Goal: Ask a question: Seek information or help from site administrators or community

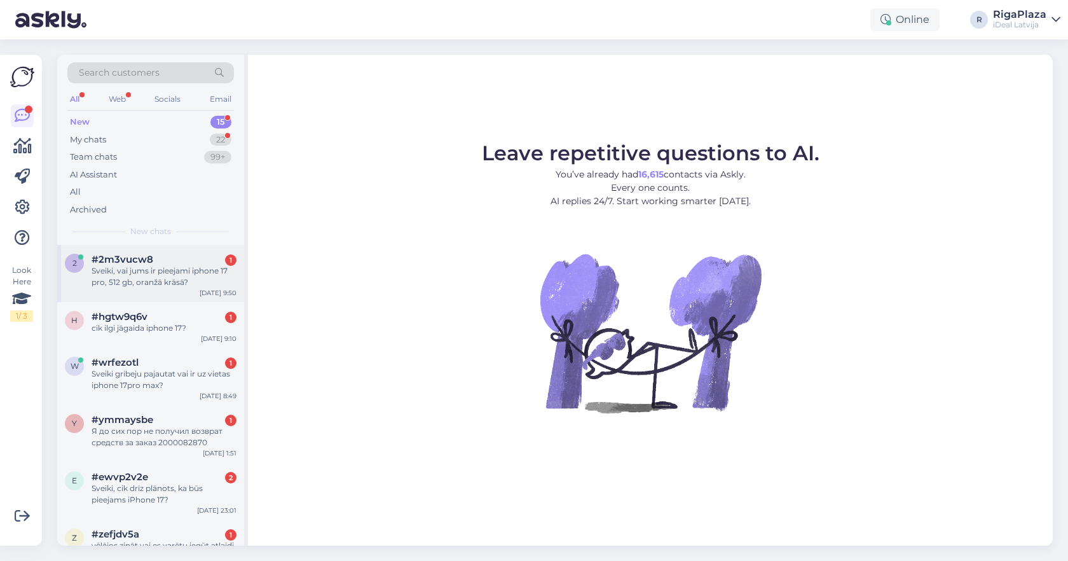
click at [189, 263] on div "#2m3vucw8 1" at bounding box center [164, 259] width 145 height 11
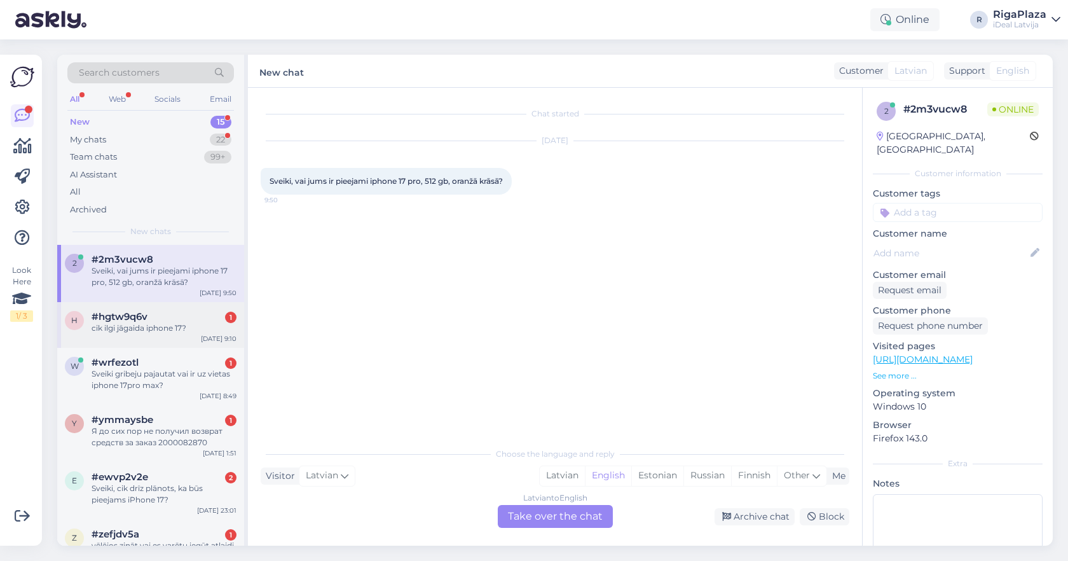
click at [170, 316] on div "#hgtw9q6v 1" at bounding box center [164, 316] width 145 height 11
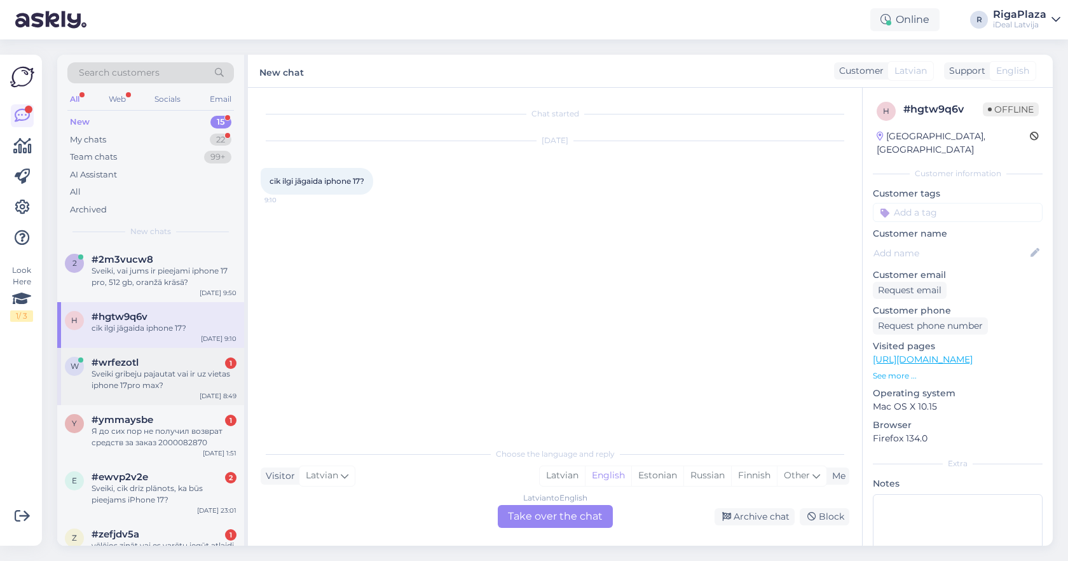
click at [179, 357] on div "#wrfezotl 1" at bounding box center [164, 362] width 145 height 11
click at [181, 314] on div "#hgtw9q6v" at bounding box center [164, 316] width 145 height 11
drag, startPoint x: 364, startPoint y: 181, endPoint x: 268, endPoint y: 178, distance: 96.7
click at [268, 178] on div "cik ilgi jāgaida iphone 17? 9:10" at bounding box center [317, 181] width 113 height 27
click at [300, 203] on span "9:10" at bounding box center [289, 200] width 48 height 10
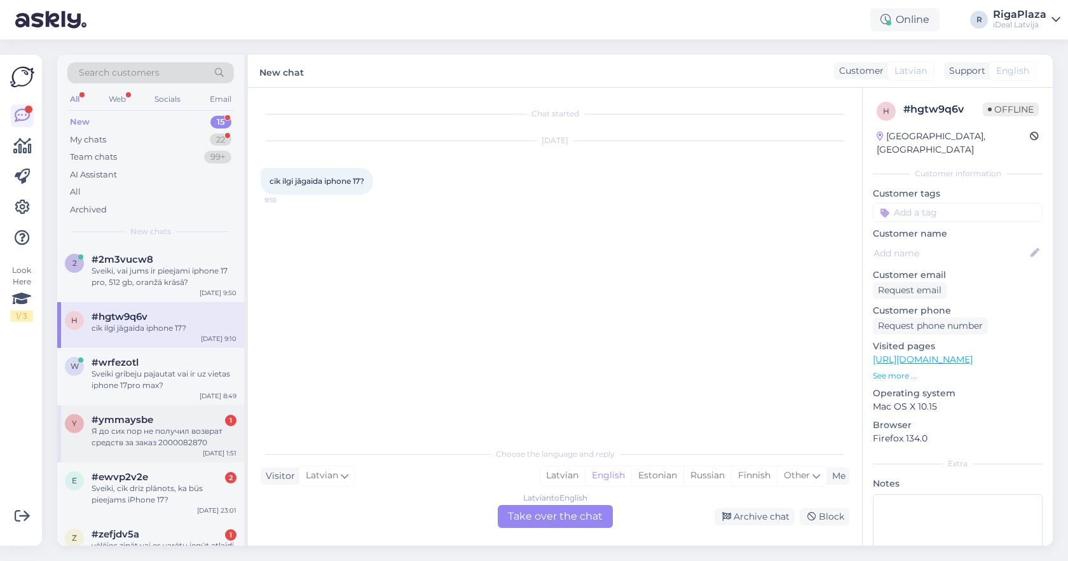
click at [122, 414] on span "#ymmaysbe" at bounding box center [123, 419] width 62 height 11
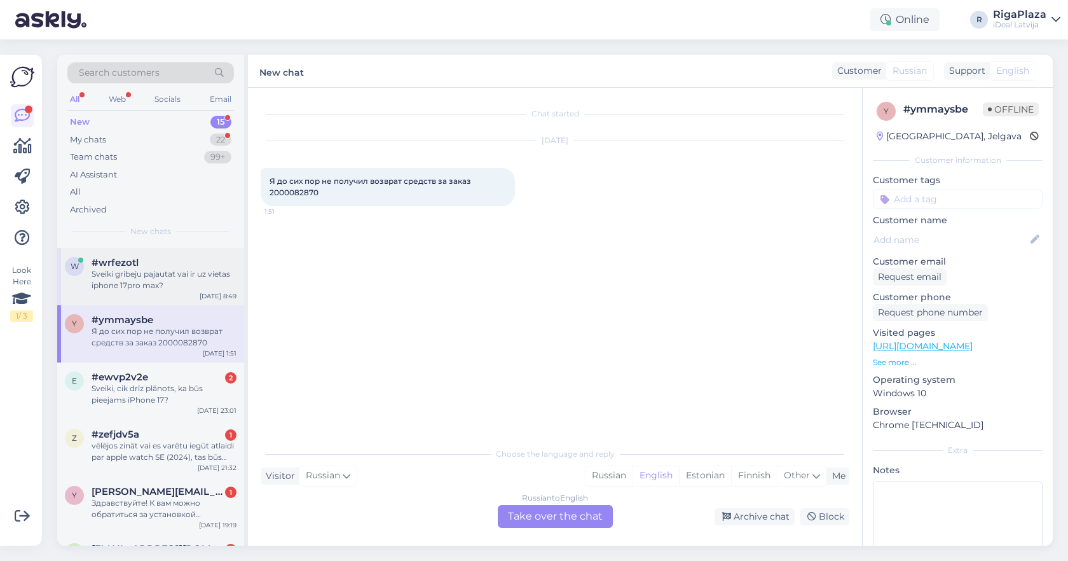
scroll to position [100, 0]
click at [144, 384] on div "Sveiki, cik drīz plānots, ka būs pieejams iPhone 17?" at bounding box center [164, 393] width 145 height 23
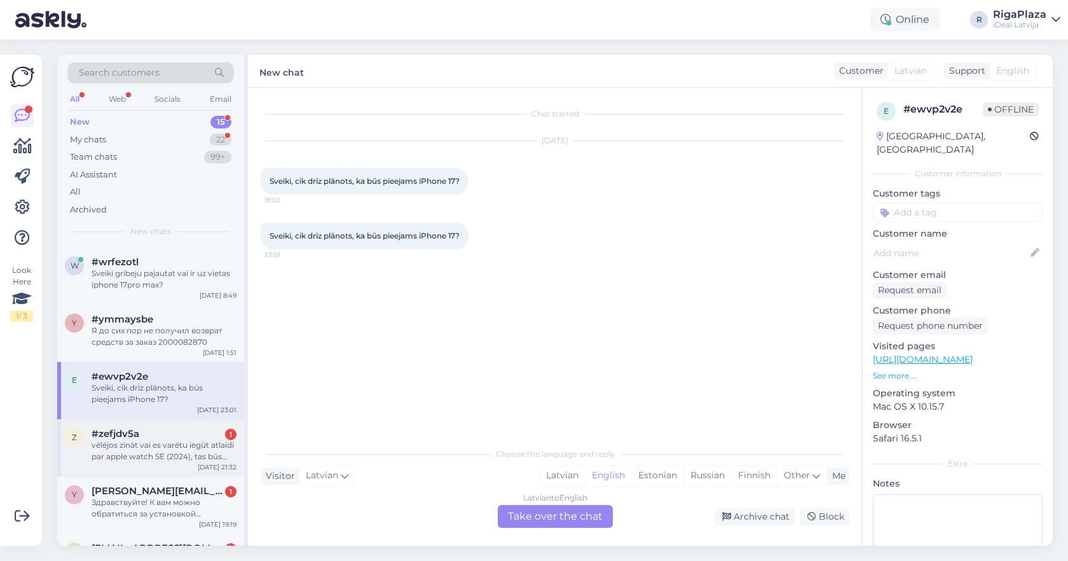
click at [162, 441] on div "vēlējos zināt vai es varētu iegūt atlaidi par apple watch SE (2024), tas būs ma…" at bounding box center [164, 450] width 145 height 23
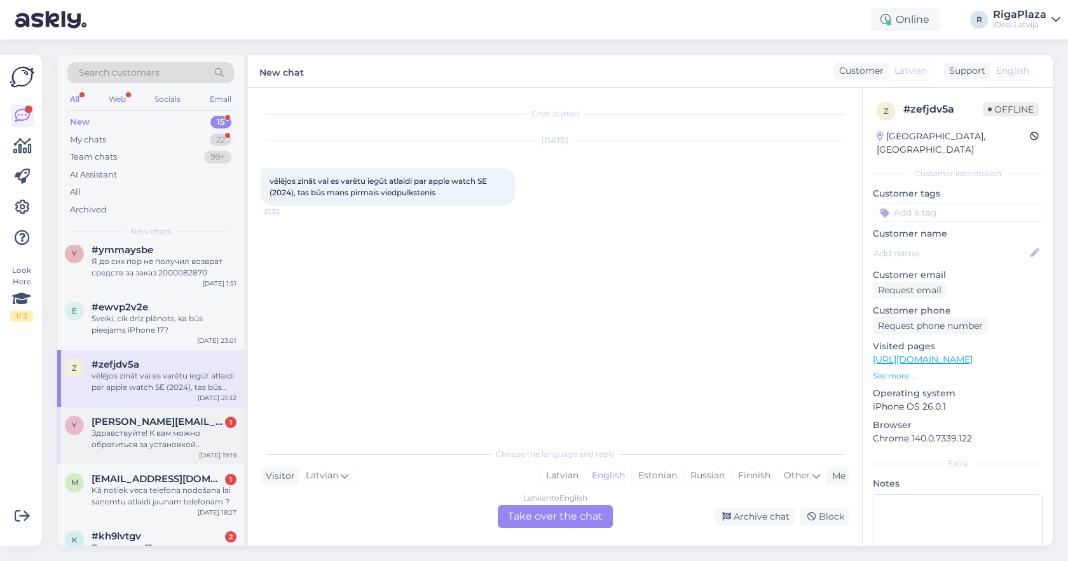
click at [162, 441] on div "Здравствуйте! К вам можно обратиться за установкой программы для работы?" at bounding box center [164, 438] width 145 height 23
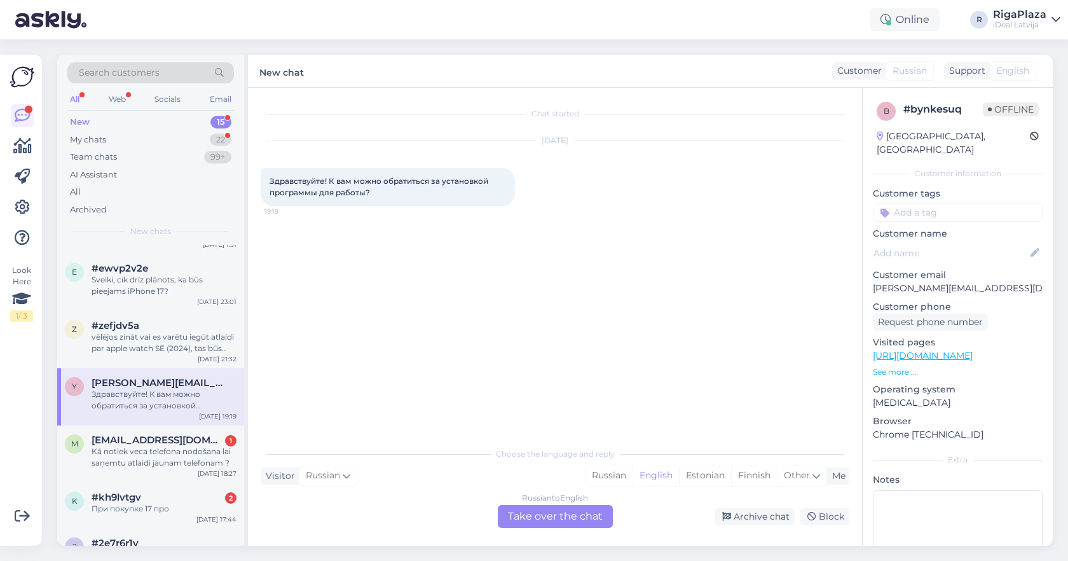
scroll to position [226, 0]
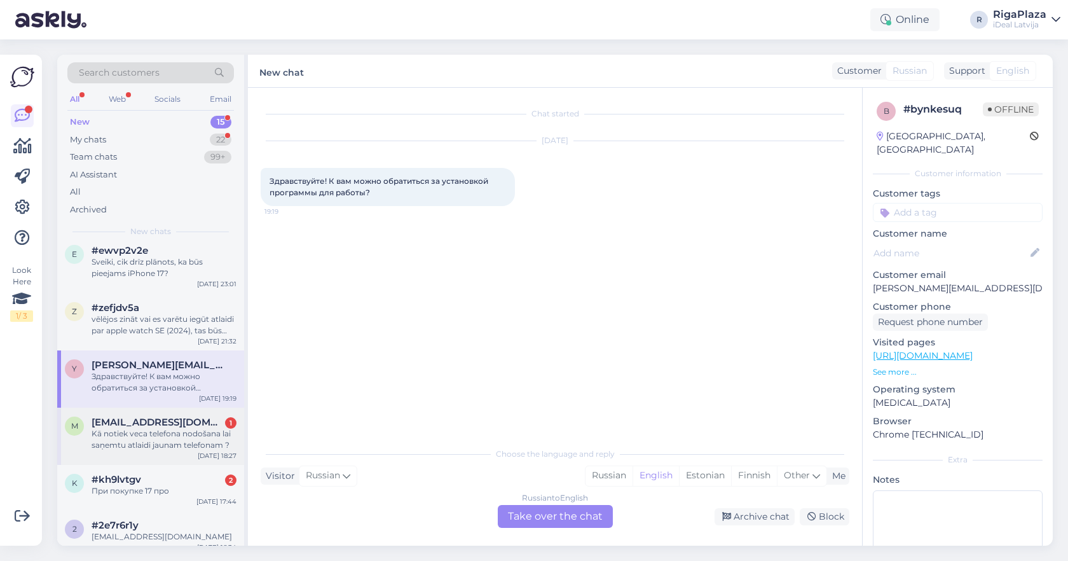
click at [162, 441] on div "Kā notiek veca telefona nodošana lai saņemtu atlaidi jaunam telefonam ?" at bounding box center [164, 439] width 145 height 23
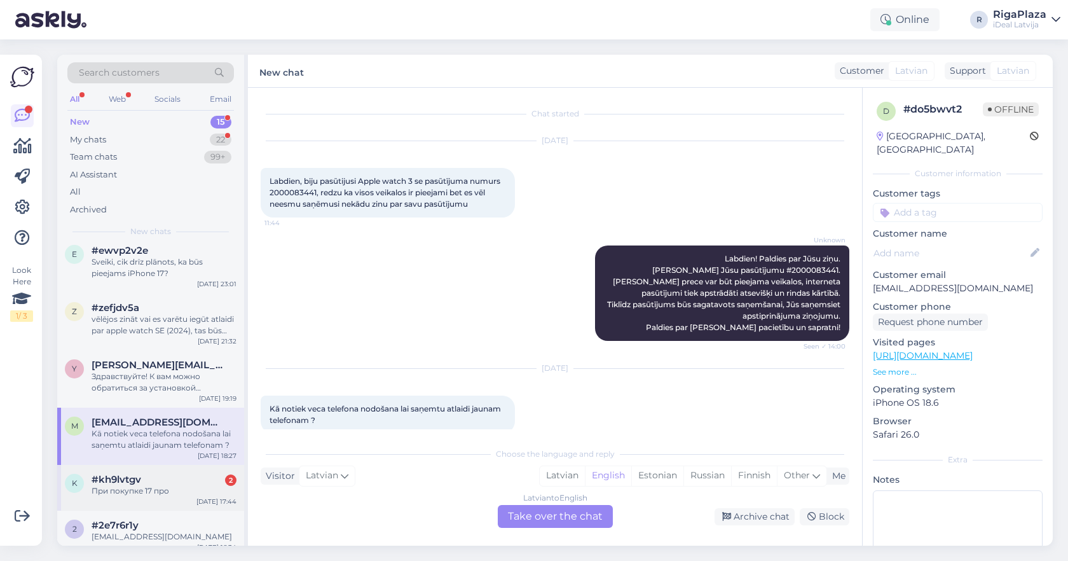
scroll to position [18, 0]
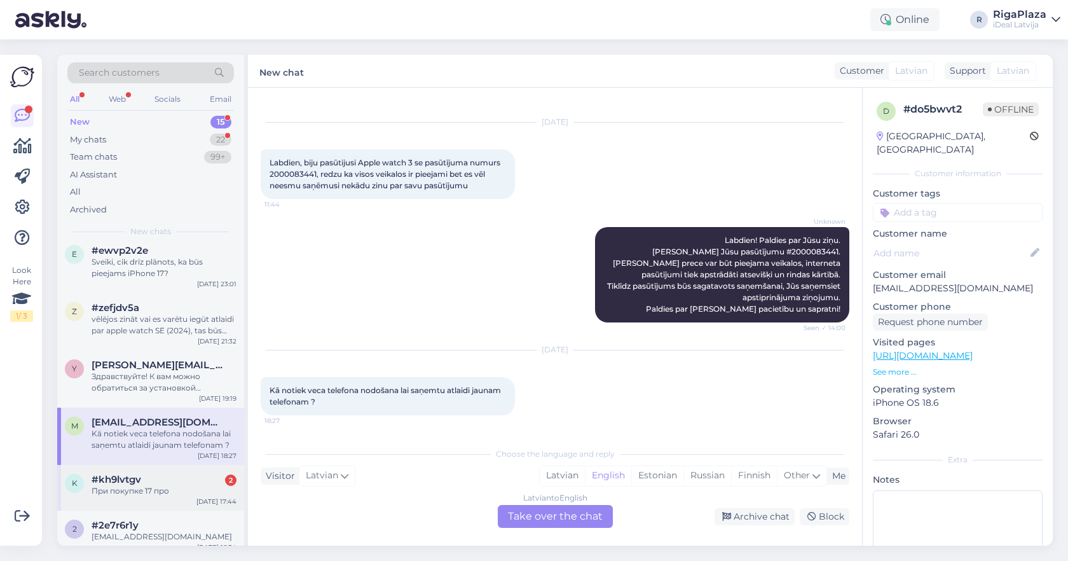
click at [157, 495] on div "k #kh9lvtgv 2 При покупке 17 про Oct 5 17:44" at bounding box center [150, 488] width 187 height 46
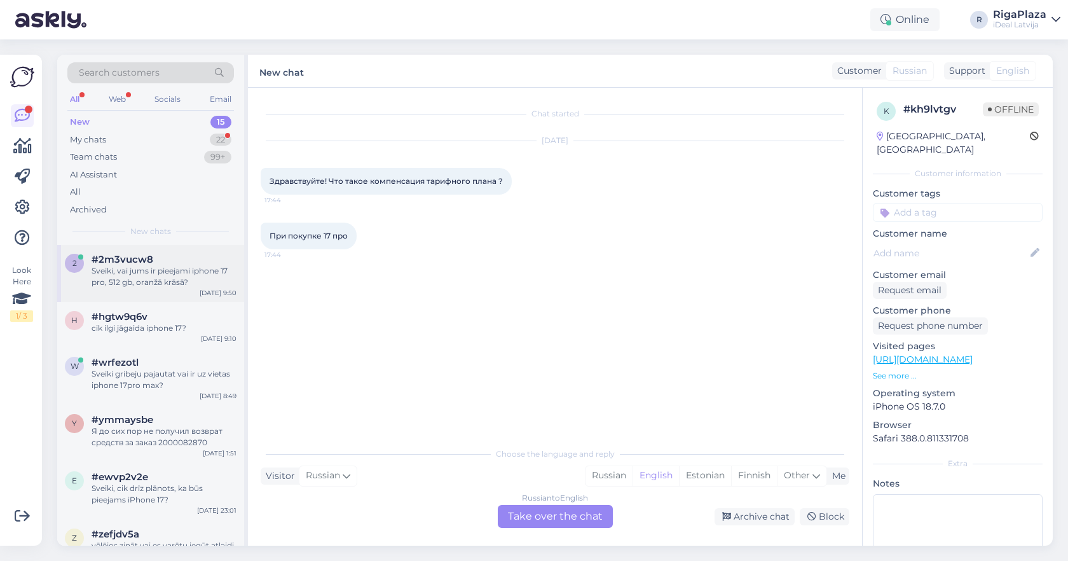
scroll to position [0, 0]
click at [179, 258] on div "#2m3vucw8" at bounding box center [164, 259] width 145 height 11
click at [132, 322] on div "cik ilgi jāgaida iphone 17?" at bounding box center [164, 327] width 145 height 11
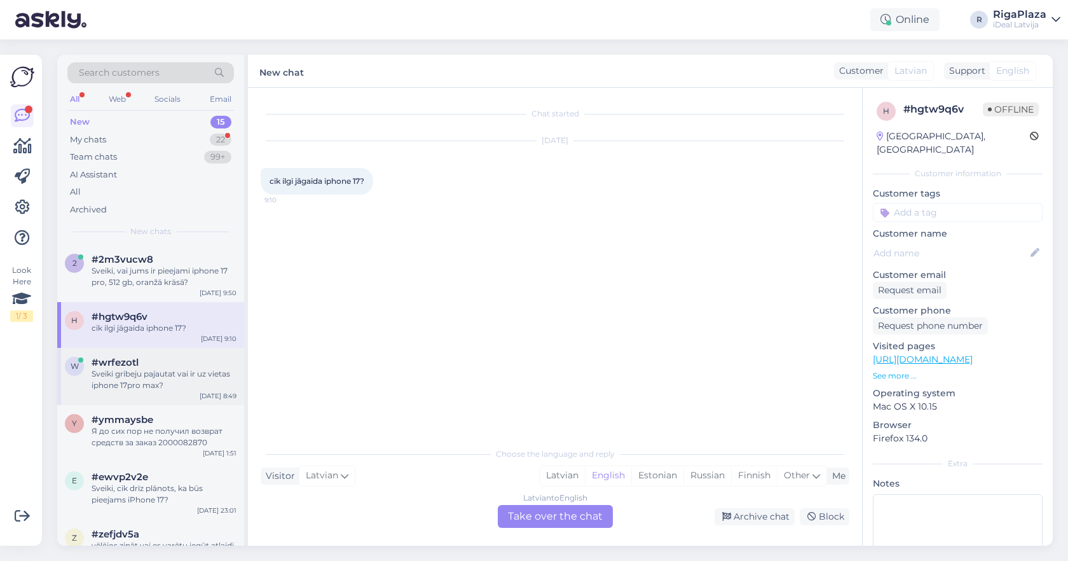
click at [144, 378] on div "Sveiki gribeju pajautat vai ir uz vietas iphone 17pro max?" at bounding box center [164, 379] width 145 height 23
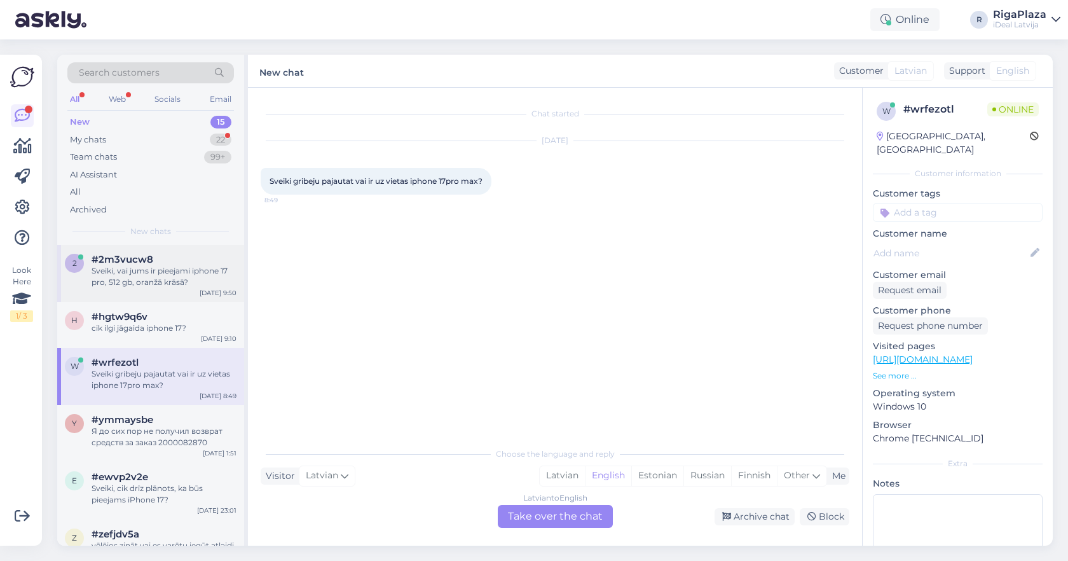
click at [169, 261] on div "#2m3vucw8" at bounding box center [164, 259] width 145 height 11
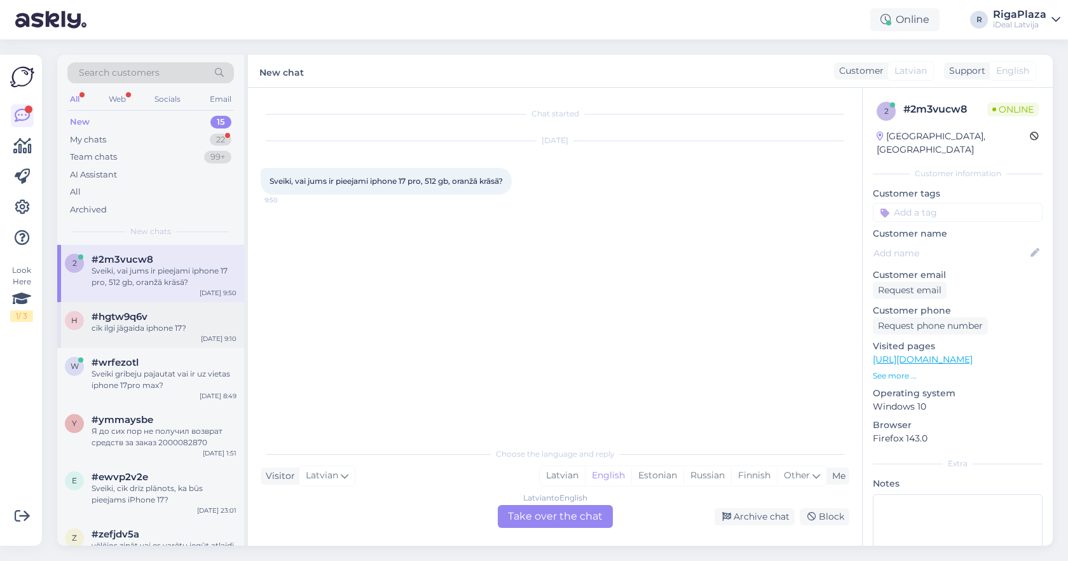
click at [173, 339] on div "h #hgtw9q6v cik ilgi jāgaida iphone 17? Oct 6 9:10" at bounding box center [150, 325] width 187 height 46
click at [191, 286] on div "2 #2m3vucw8 Sveiki, vai jums ir pieejami iphone 17 pro, 512 gb, oranžā krāsā? O…" at bounding box center [150, 273] width 187 height 57
click at [178, 375] on div "Sveiki gribeju pajautat vai ir uz vietas iphone 17pro max?" at bounding box center [164, 379] width 145 height 23
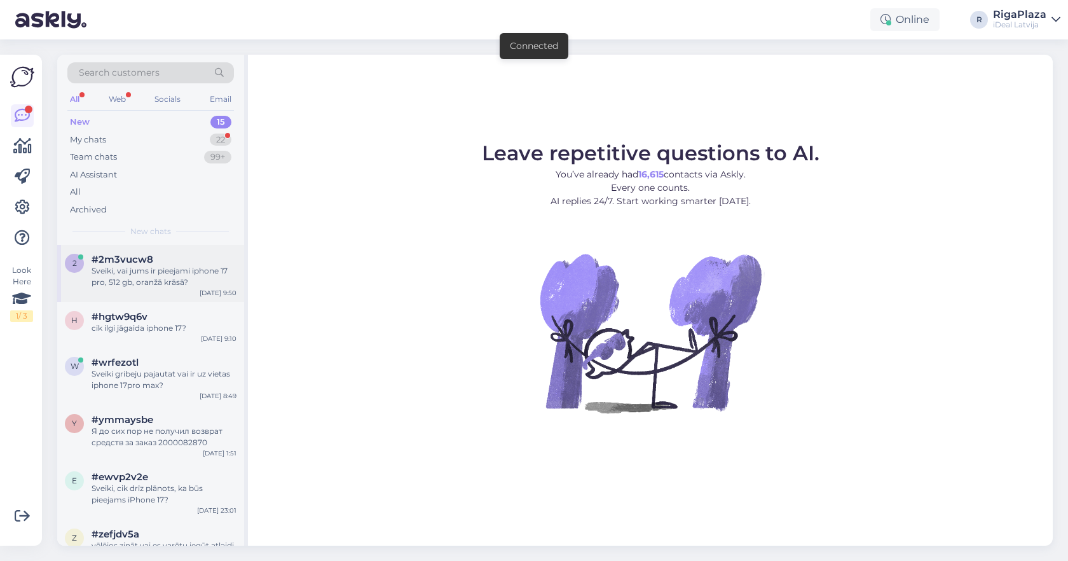
click at [151, 282] on div "Sveiki, vai jums ir pieejami iphone 17 pro, 512 gb, oranžā krāsā?" at bounding box center [164, 276] width 145 height 23
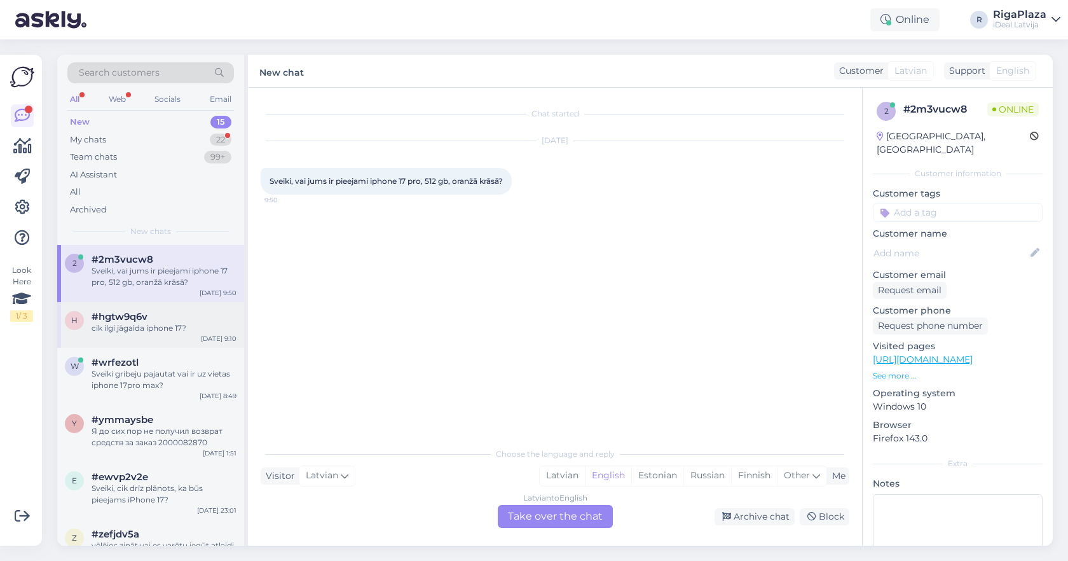
click at [164, 319] on div "#hgtw9q6v" at bounding box center [164, 316] width 145 height 11
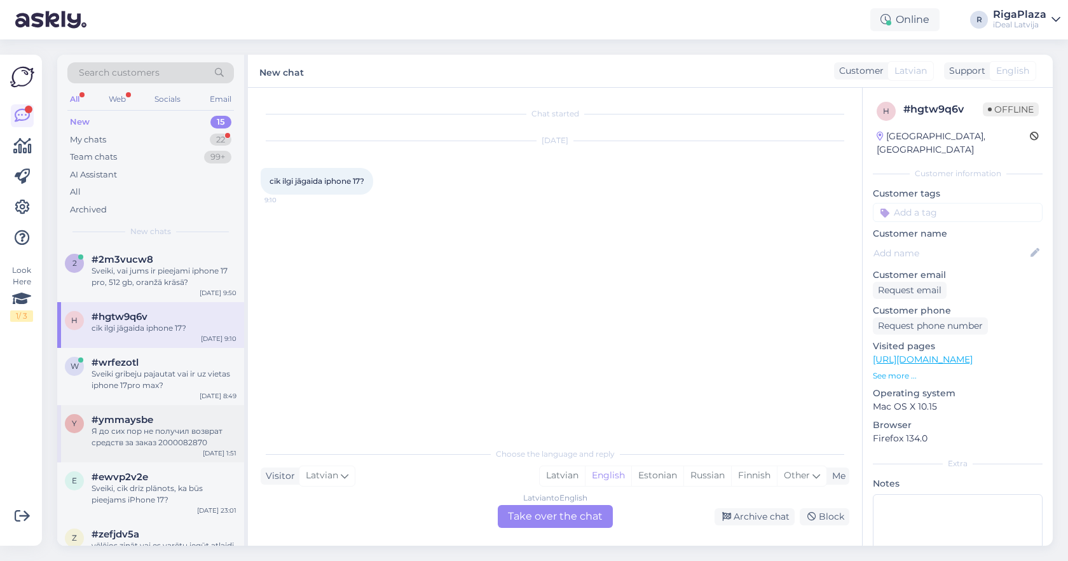
click at [186, 437] on div "Я до сих пор не получил возврат средств за заказ 2000082870" at bounding box center [164, 436] width 145 height 23
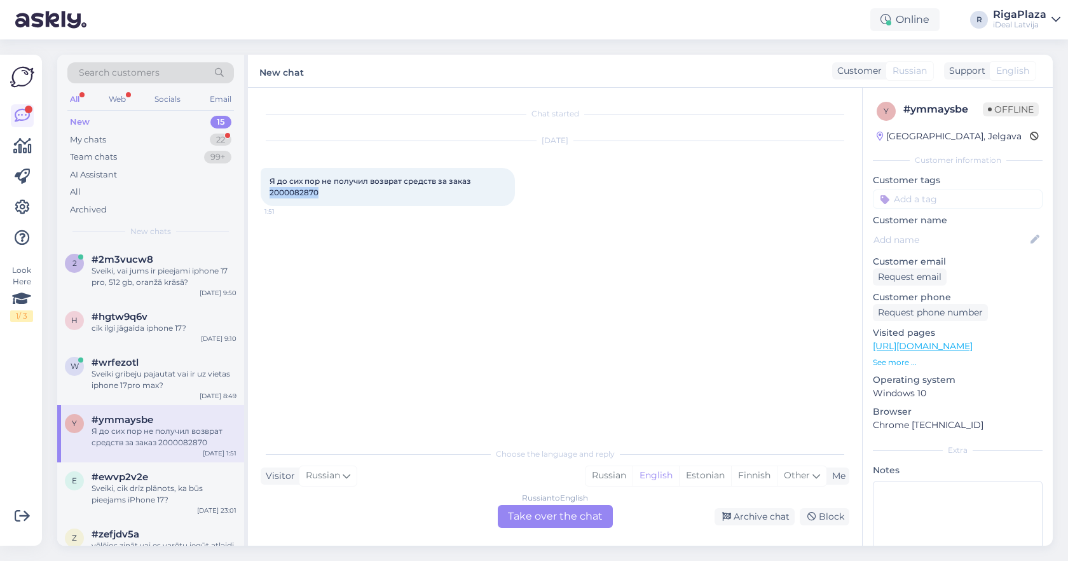
drag, startPoint x: 317, startPoint y: 193, endPoint x: 263, endPoint y: 193, distance: 54.1
click at [263, 193] on div "Я до сих пор не получил возврат средств за заказ 2000082870 1:51" at bounding box center [388, 187] width 254 height 38
copy span "2000082870"
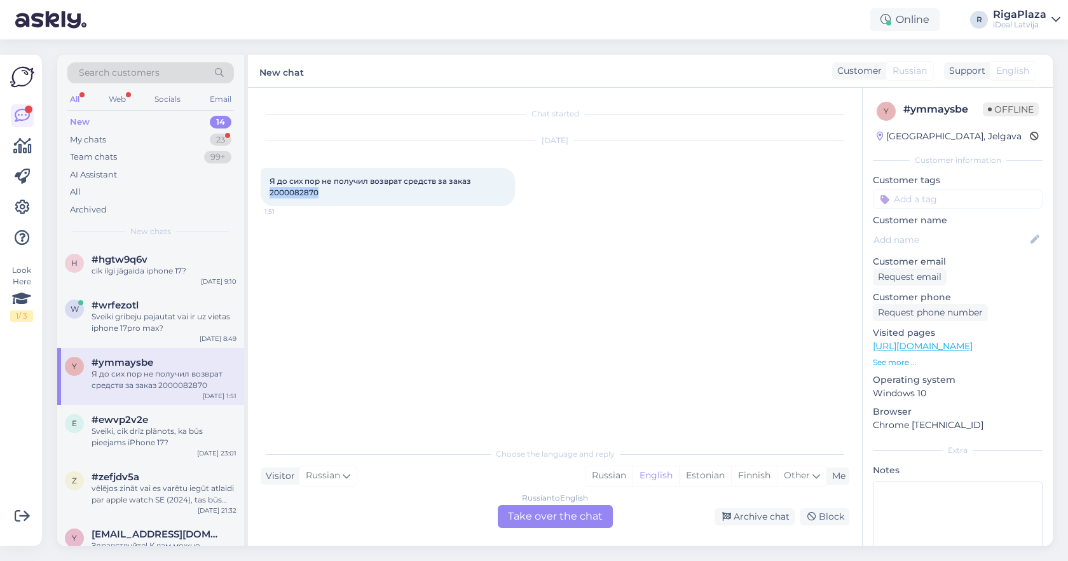
click at [372, 289] on div "Chat started Oct 6 2025 Я до сих пор не получил возврат средств за заказ 200008…" at bounding box center [561, 264] width 600 height 329
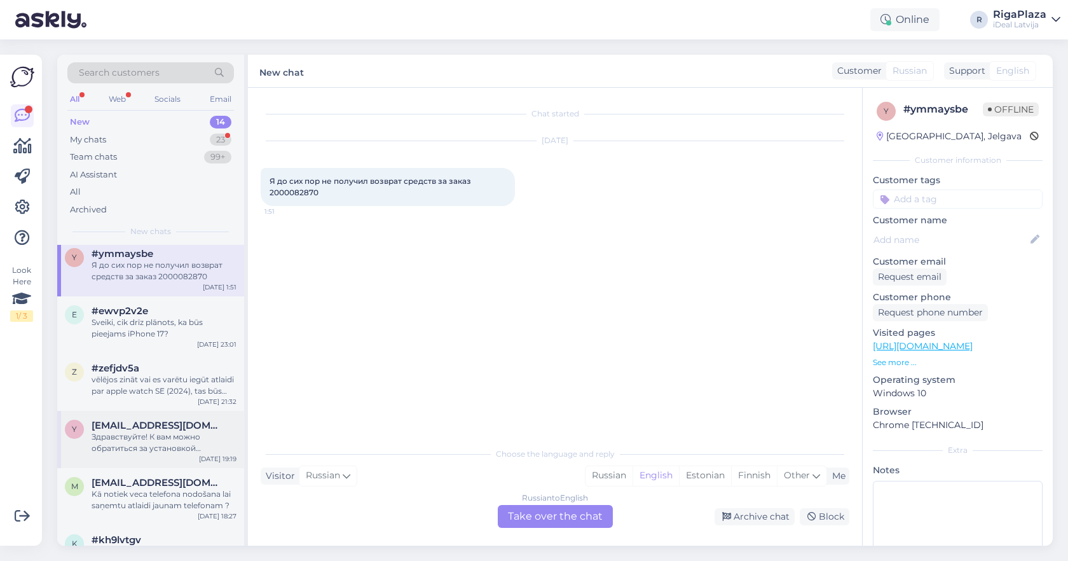
scroll to position [110, 0]
click at [163, 340] on div "e #ewvp2v2e Sveiki, cik drīz plānots, ka būs pieejams iPhone 17? Oct 5 23:01" at bounding box center [150, 323] width 187 height 57
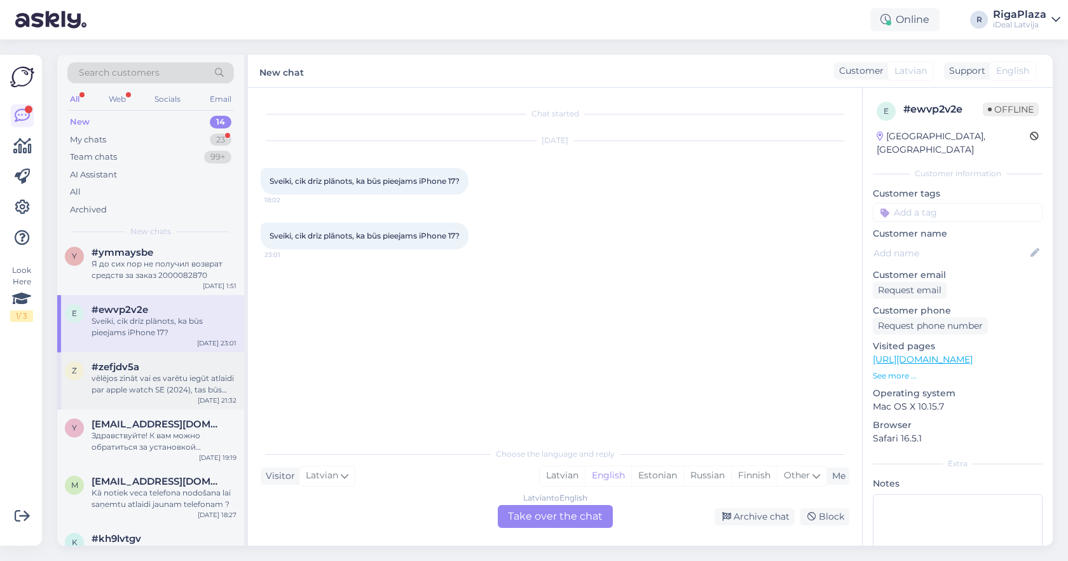
click at [161, 383] on div "vēlējos zināt vai es varētu iegūt atlaidi par apple watch SE (2024), tas būs ma…" at bounding box center [164, 384] width 145 height 23
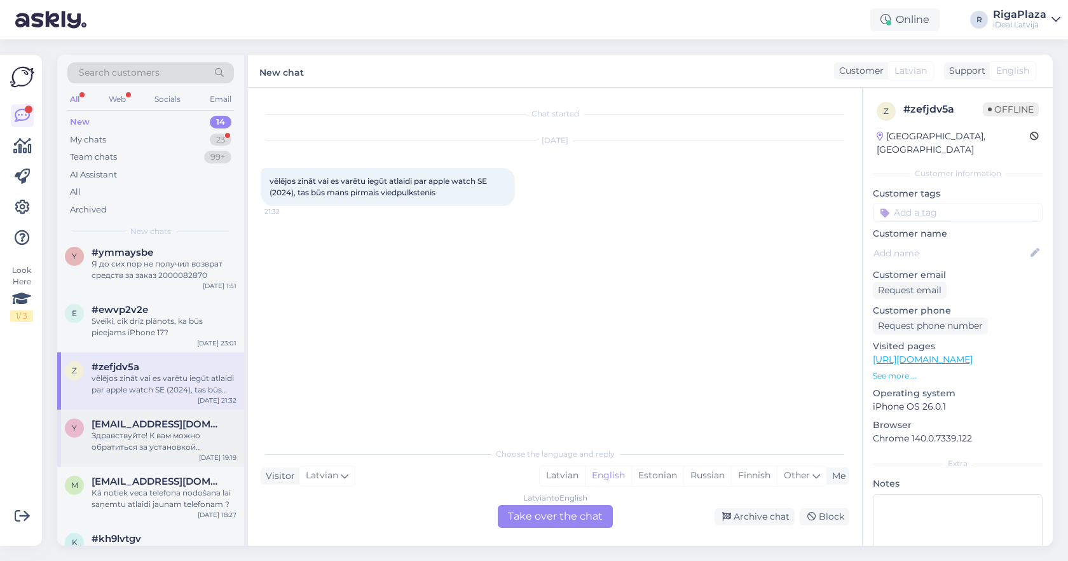
click at [163, 444] on div "Здравствуйте! К вам можно обратиться за установкой программы для работы?" at bounding box center [164, 441] width 145 height 23
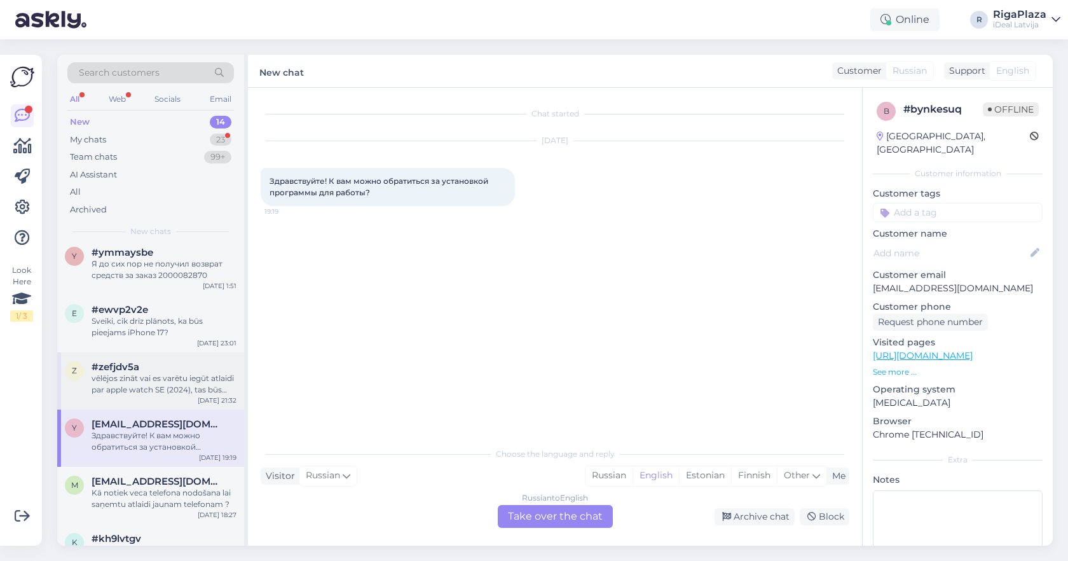
scroll to position [162, 0]
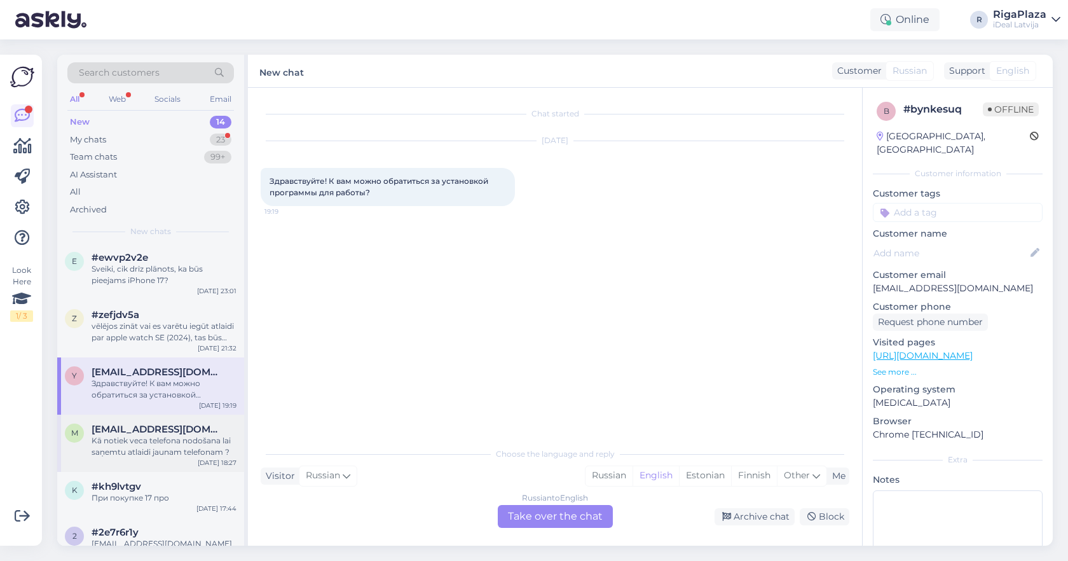
click at [176, 437] on div "Kā notiek veca telefona nodošana lai saņemtu atlaidi jaunam telefonam ?" at bounding box center [164, 446] width 145 height 23
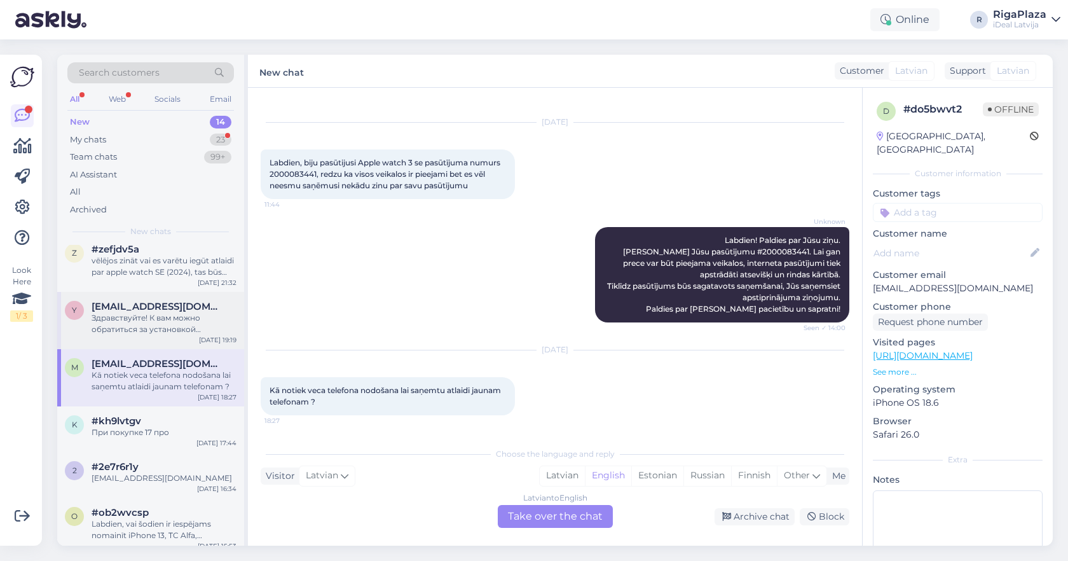
scroll to position [230, 0]
click at [172, 429] on div "При покупке 17 про" at bounding box center [164, 430] width 145 height 11
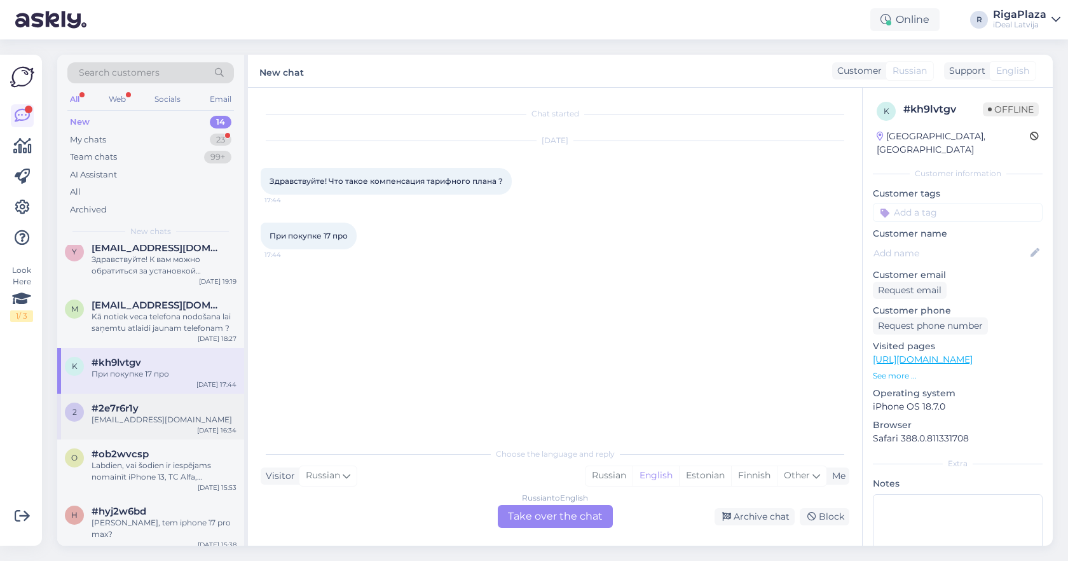
scroll to position [286, 0]
click at [171, 417] on div "andrzmen@outlook.com" at bounding box center [164, 420] width 145 height 11
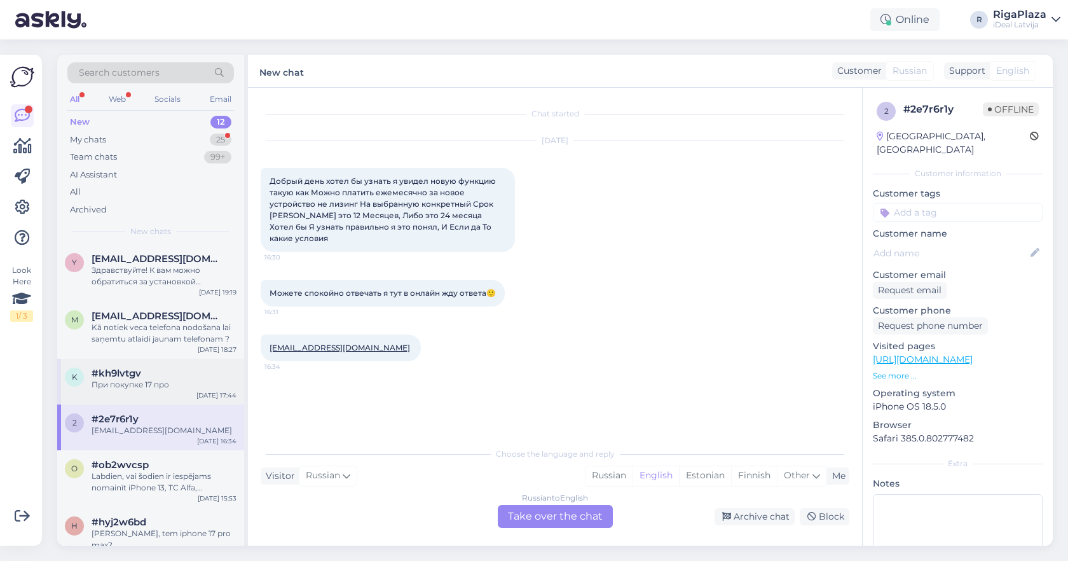
scroll to position [212, 0]
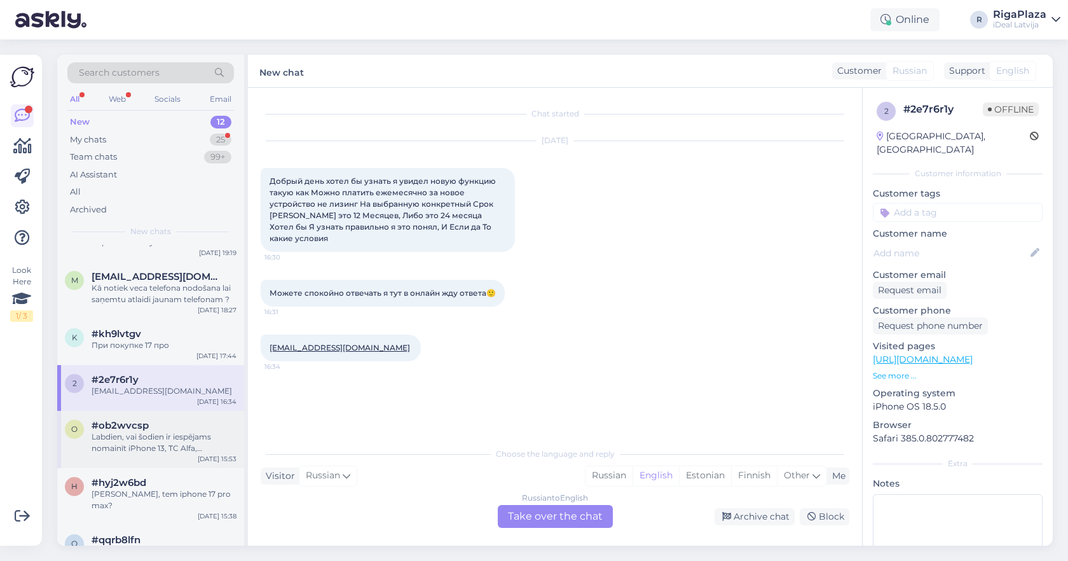
click at [148, 450] on div "Labdien, vai šodien ir iespējams nomainīt iPhone 13, TC Alfa, akumulatoru?" at bounding box center [164, 442] width 145 height 23
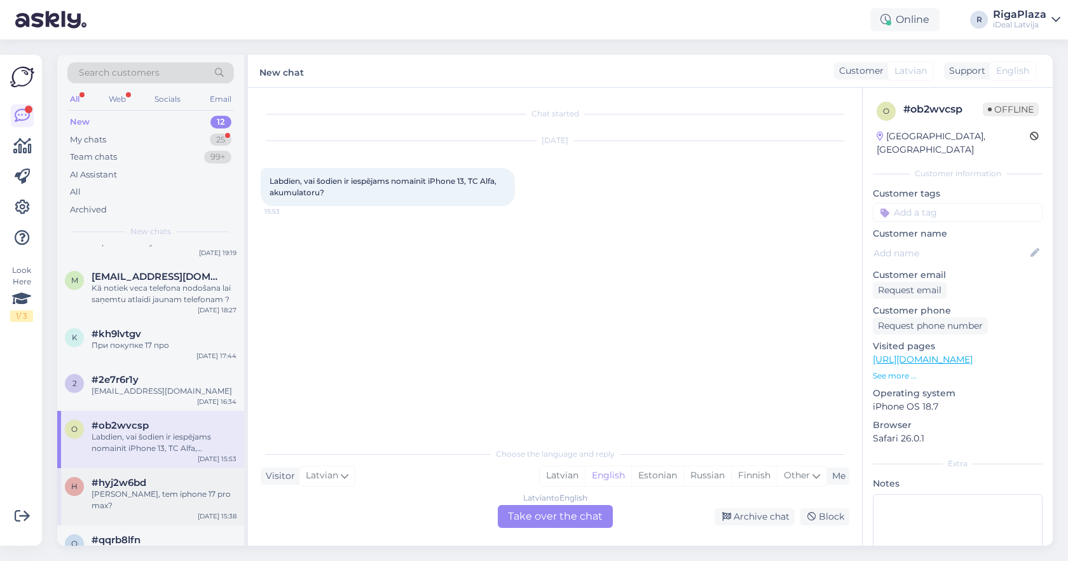
click at [149, 492] on div "Ola, tem iphone 17 pro max?" at bounding box center [164, 499] width 145 height 23
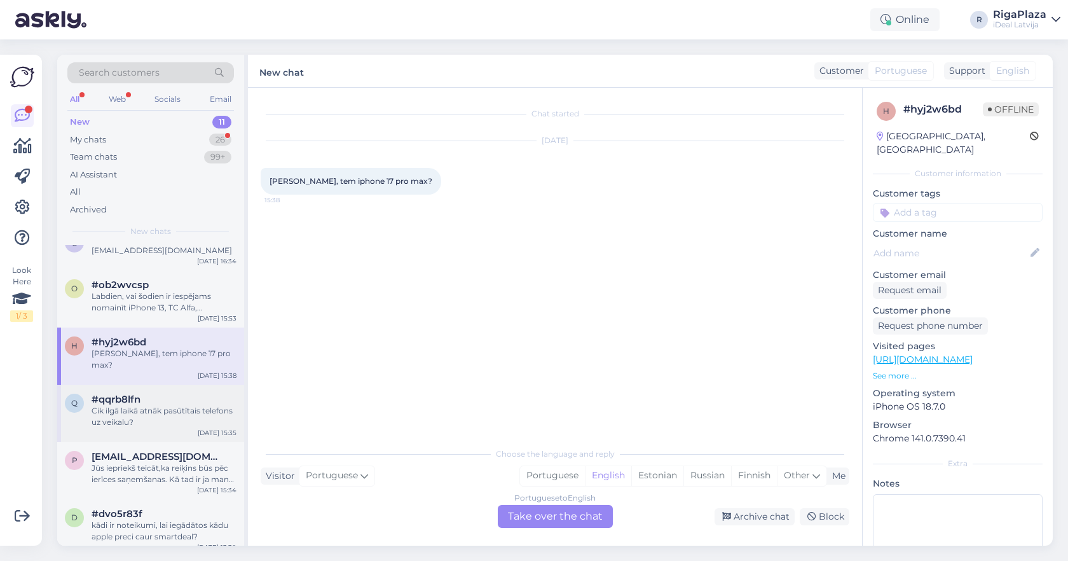
scroll to position [293, 0]
click at [169, 396] on div "#qqrb8lfn" at bounding box center [164, 401] width 145 height 11
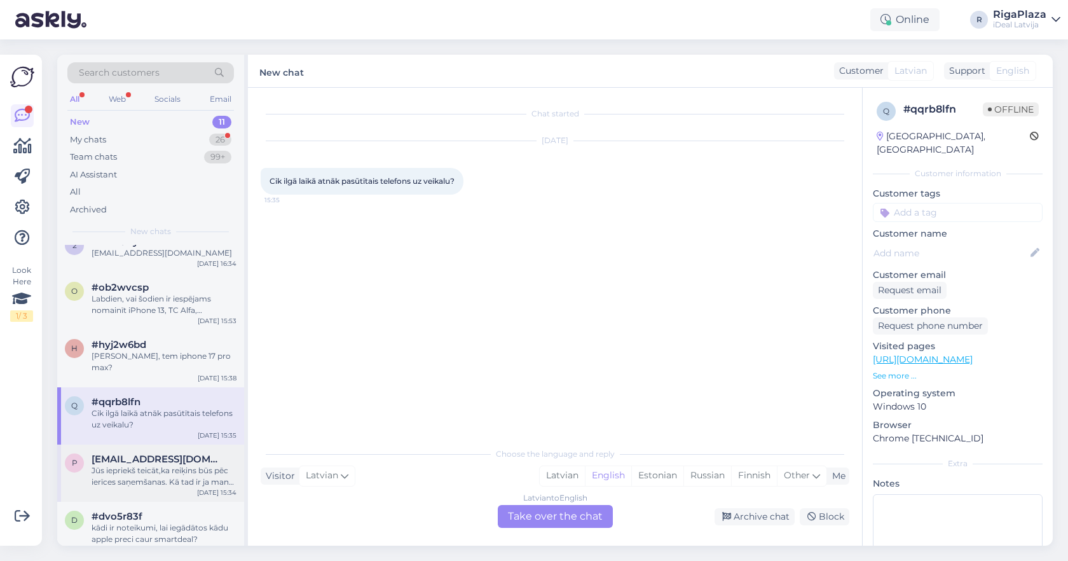
click at [187, 453] on span "pitkevics96@inbox.lv" at bounding box center [158, 458] width 132 height 11
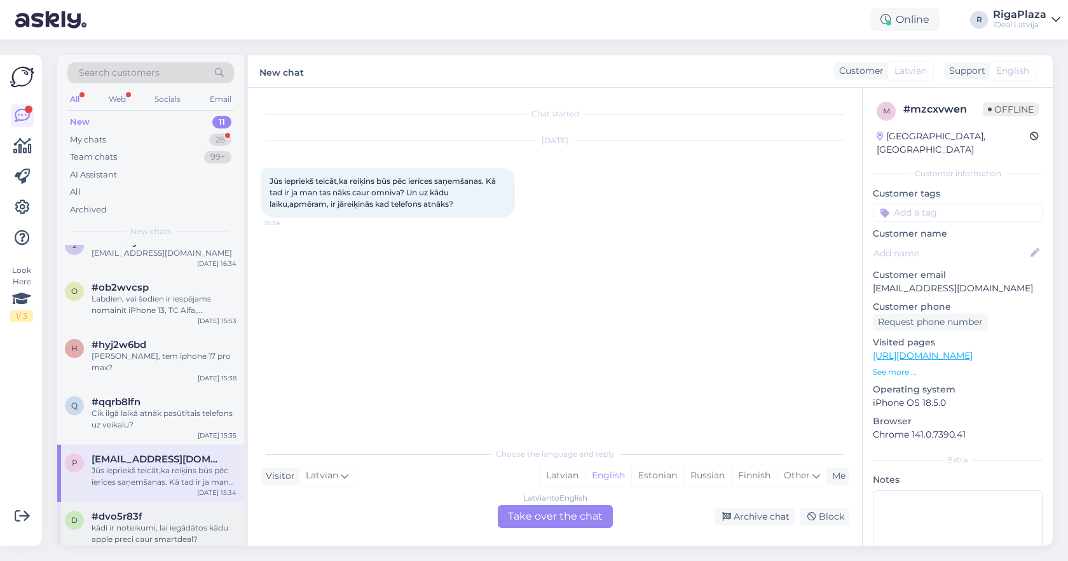
click at [168, 522] on div "kādi ir noteikumi, lai iegādātos kādu apple preci caur smartdeal?" at bounding box center [164, 533] width 145 height 23
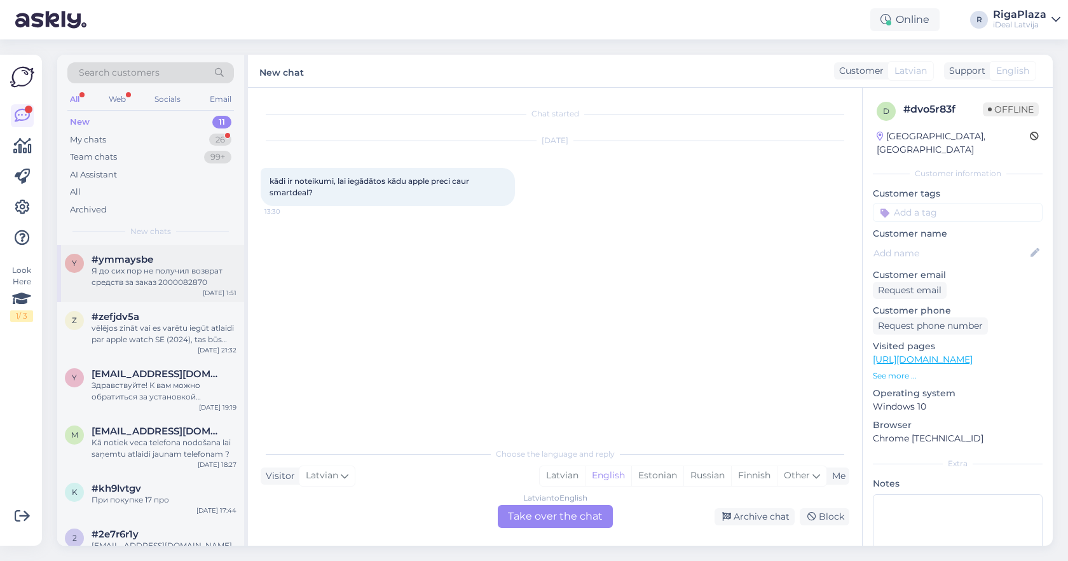
scroll to position [0, 0]
click at [164, 270] on div "Я до сих пор не получил возврат средств за заказ 2000082870" at bounding box center [164, 276] width 145 height 23
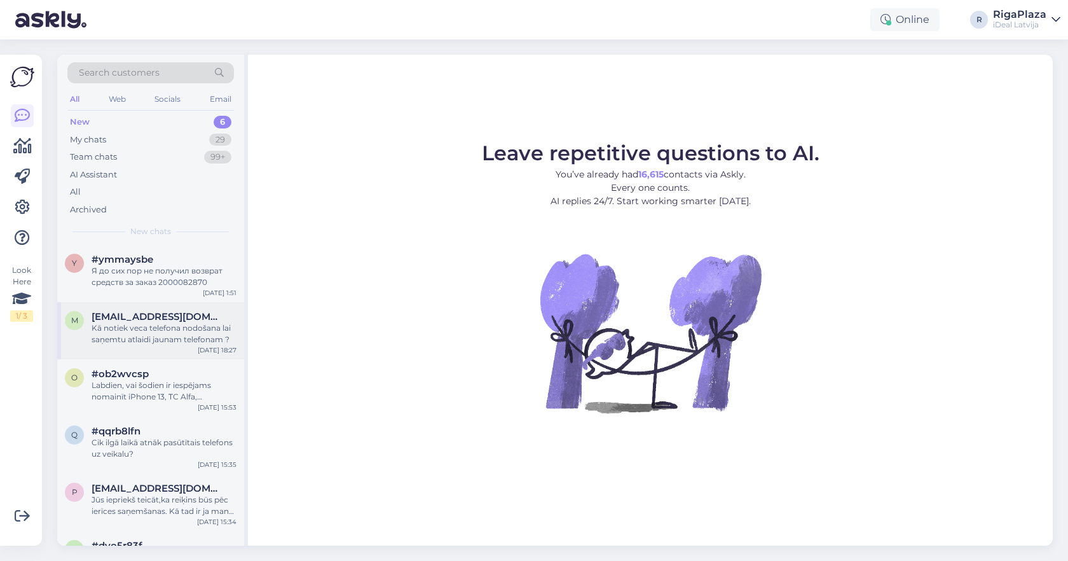
click at [197, 317] on span "[EMAIL_ADDRESS][DOMAIN_NAME]" at bounding box center [158, 316] width 132 height 11
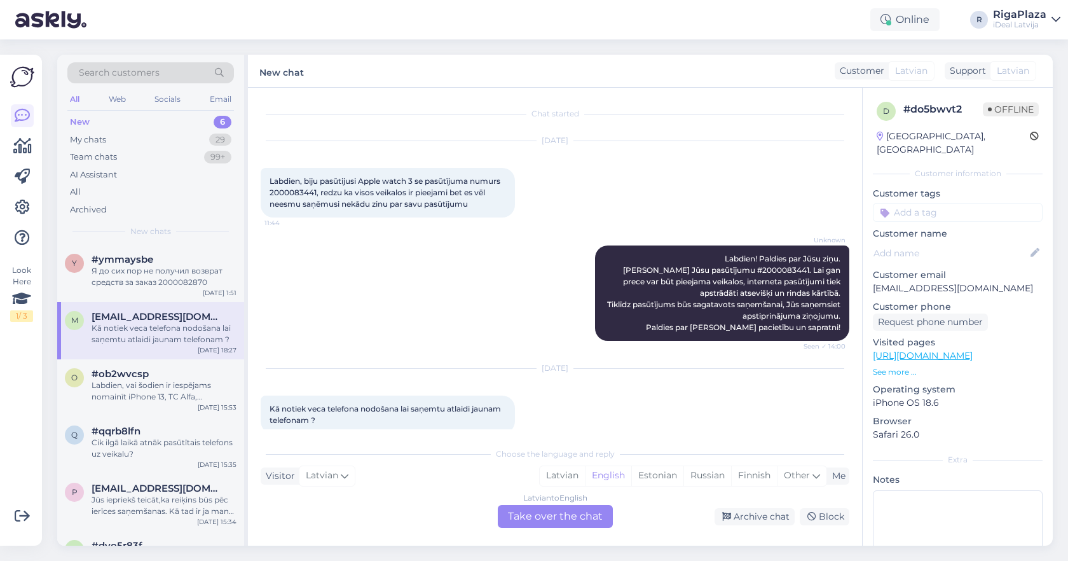
scroll to position [18, 0]
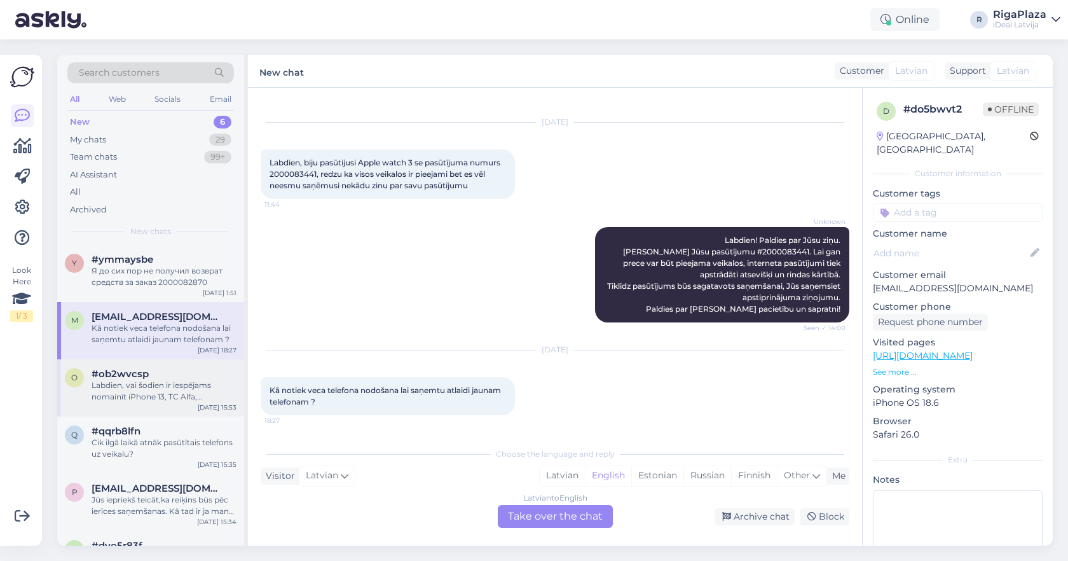
click at [165, 392] on div "Labdien, vai šodien ir iespējams nomainīt iPhone 13, TC Alfa, akumulatoru?" at bounding box center [164, 391] width 145 height 23
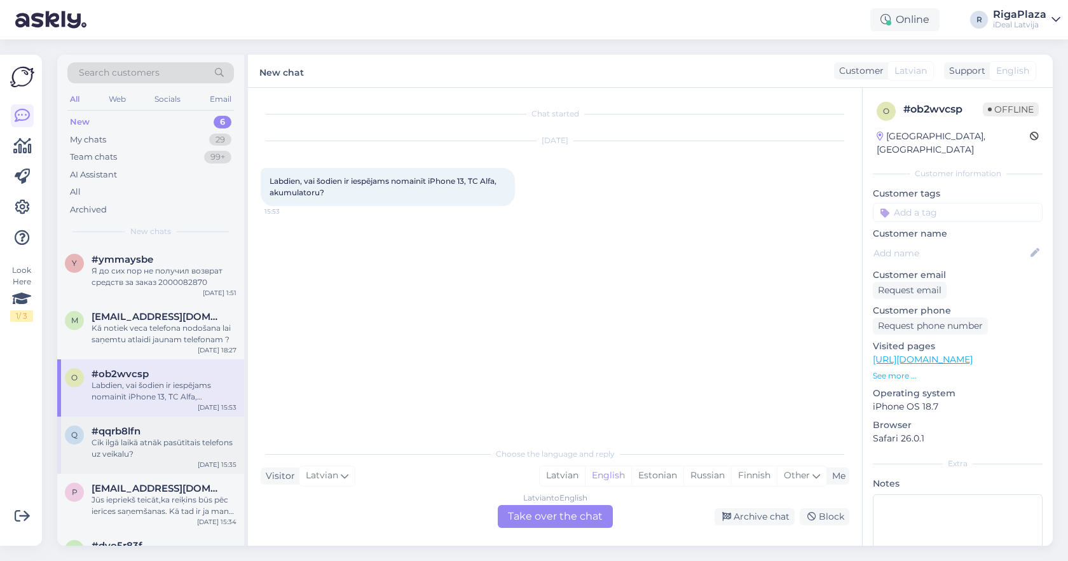
click at [163, 455] on div "Cik ilgā laikā atnāk pasūtītais telefons uz veikalu?" at bounding box center [164, 448] width 145 height 23
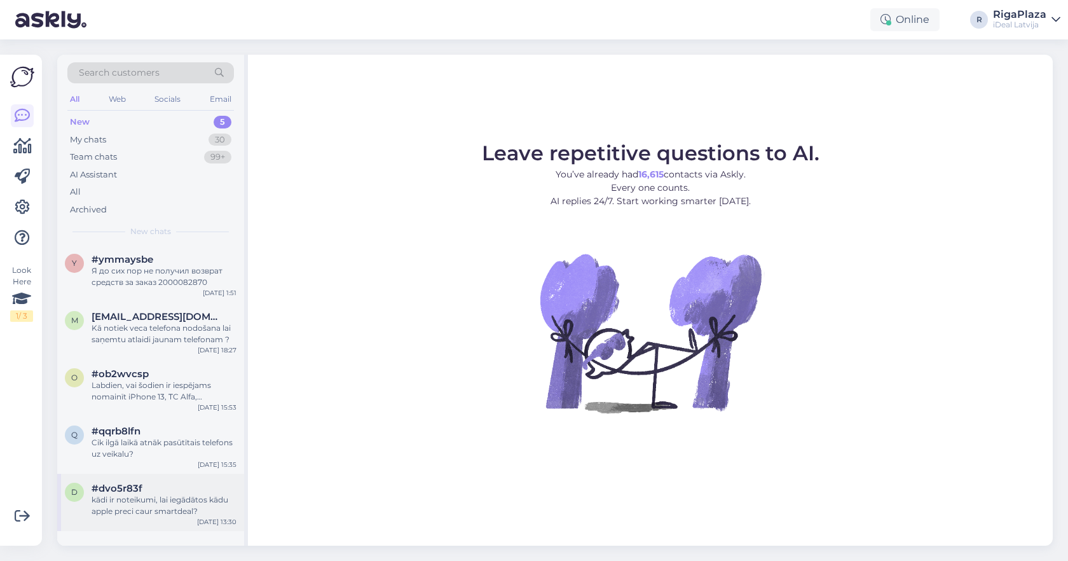
click at [202, 503] on div "kādi ir noteikumi, lai iegādātos kādu apple preci caur smartdeal?" at bounding box center [164, 505] width 145 height 23
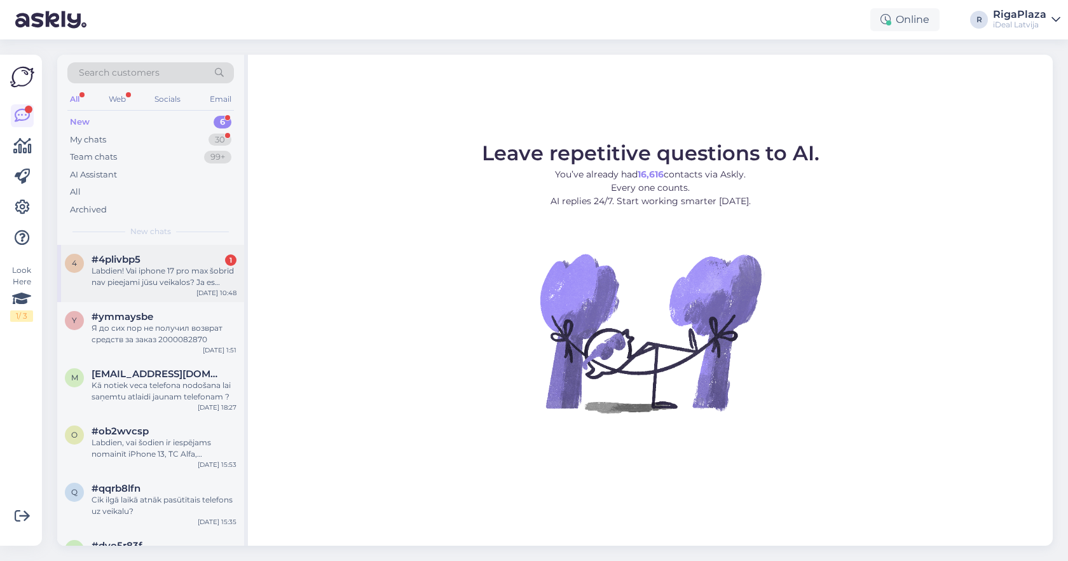
click at [169, 280] on div "Labdien! Vai iphone 17 pro max šobrīd nav pieejami jūsu veikalos? Ja es gribētu…" at bounding box center [164, 276] width 145 height 23
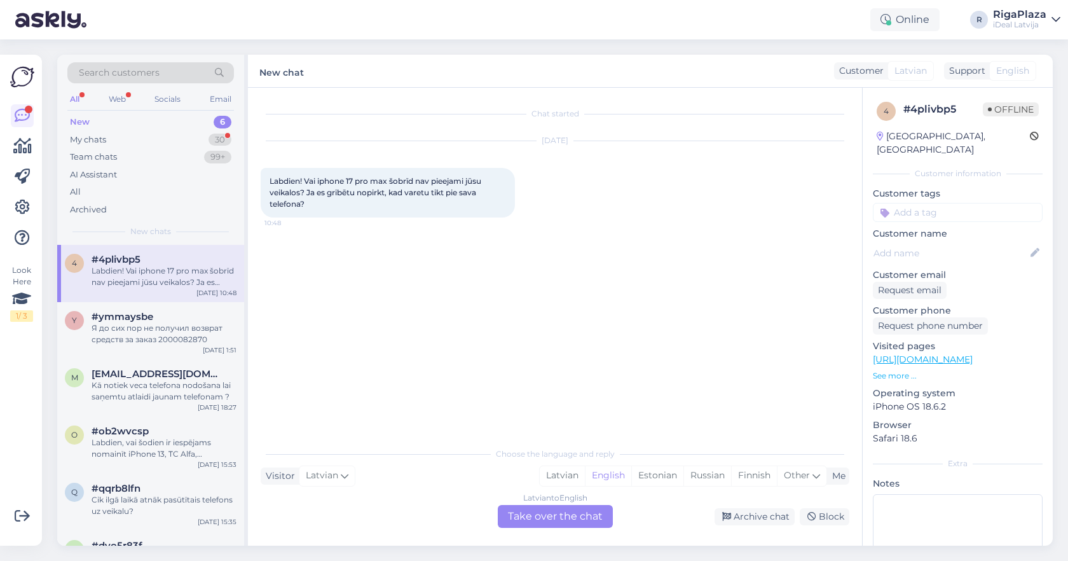
click at [703, 1] on div "Online R RigaPlaza iDeal [GEOGRAPHIC_DATA]" at bounding box center [534, 19] width 1068 height 39
